Goal: Navigation & Orientation: Go to known website

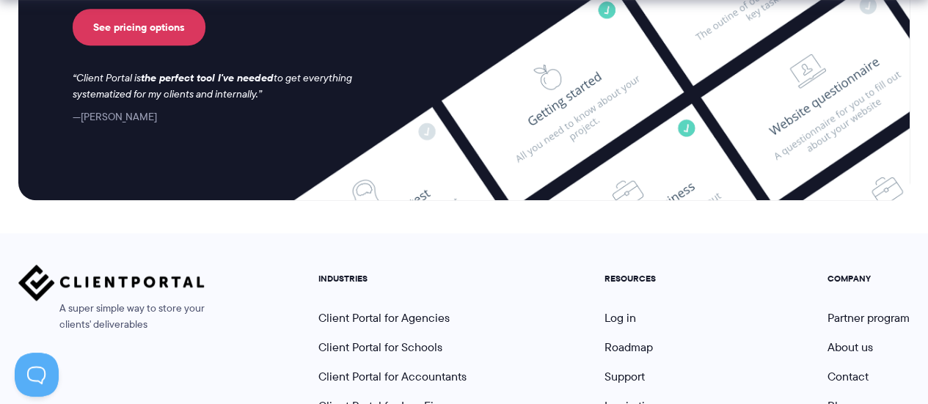
scroll to position [6483, 0]
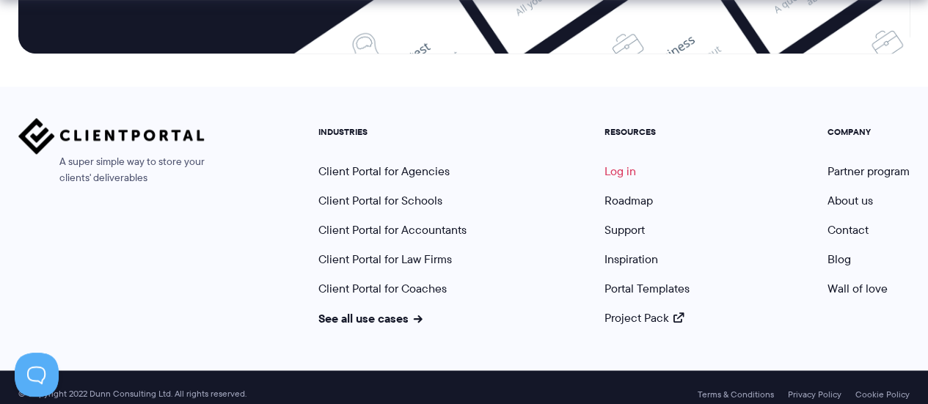
click at [618, 163] on link "Log in" at bounding box center [620, 171] width 32 height 17
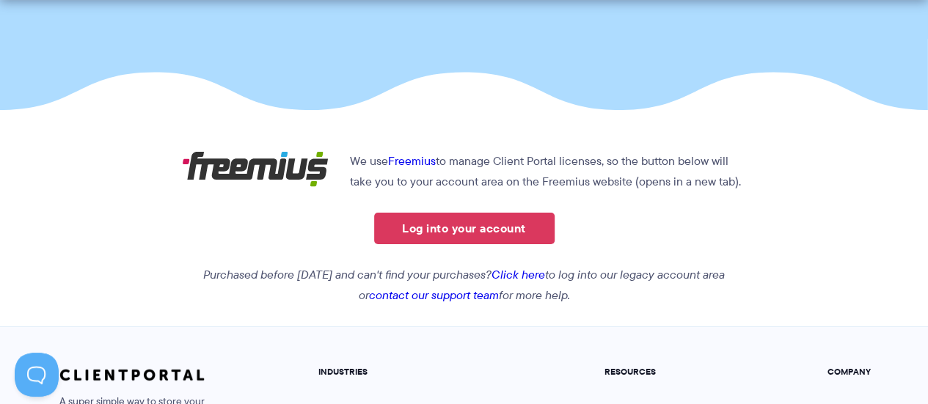
scroll to position [246, 0]
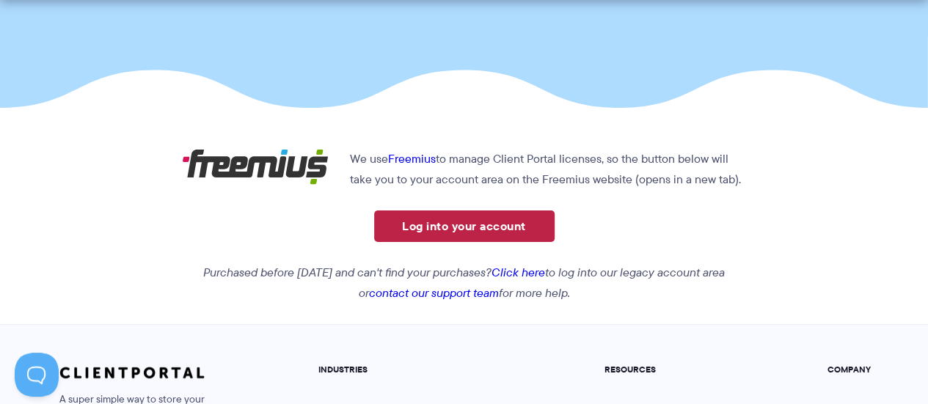
click at [455, 224] on link "Log into your account" at bounding box center [464, 226] width 180 height 32
